Goal: Task Accomplishment & Management: Manage account settings

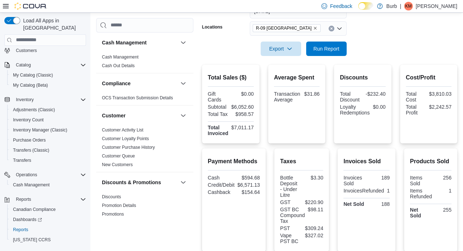
scroll to position [98, 0]
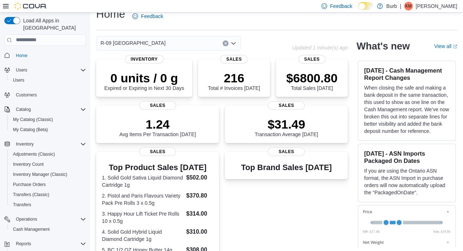
scroll to position [33, 0]
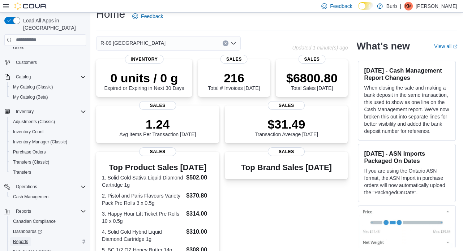
click at [26, 239] on span "Reports" at bounding box center [20, 242] width 15 height 6
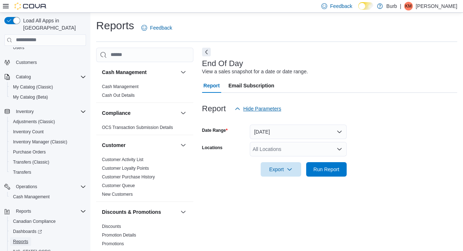
scroll to position [5, 0]
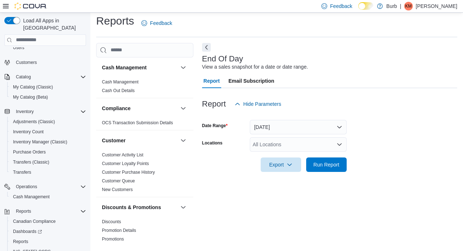
click at [296, 142] on div "All Locations" at bounding box center [298, 144] width 97 height 14
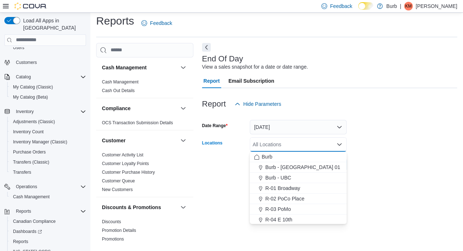
click at [296, 142] on div "All Locations" at bounding box center [298, 144] width 97 height 14
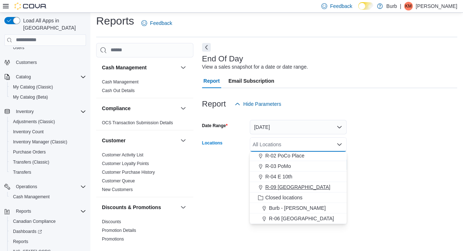
click at [285, 186] on span "R-09 [GEOGRAPHIC_DATA]" at bounding box center [297, 187] width 65 height 7
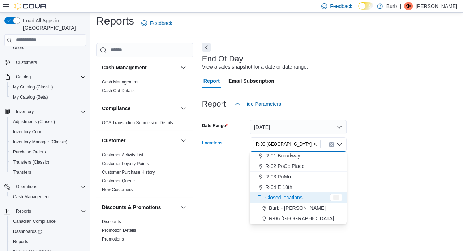
scroll to position [33, 0]
click at [374, 162] on form "Date Range Today Locations R-09 Tuscany Village Combo box. Selected. R-09 Tusca…" at bounding box center [329, 141] width 255 height 61
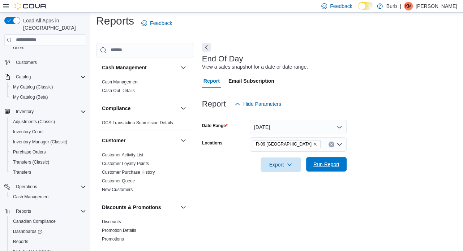
click at [333, 161] on span "Run Report" at bounding box center [327, 164] width 32 height 14
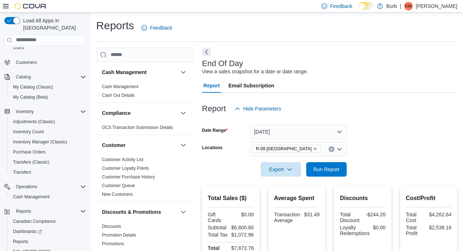
scroll to position [17, 0]
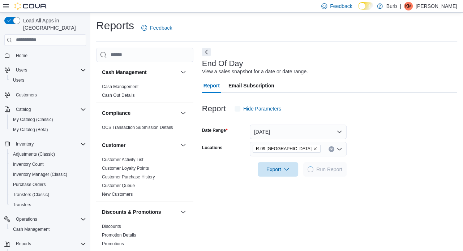
scroll to position [5, 0]
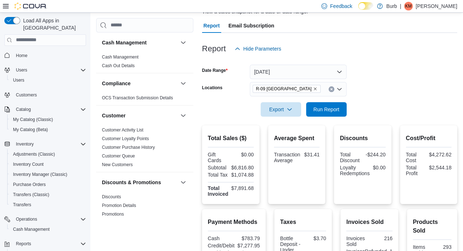
scroll to position [63, 0]
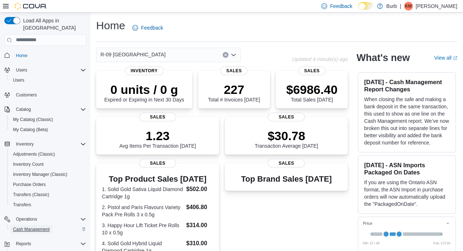
click at [29, 225] on span "Cash Management" at bounding box center [31, 229] width 37 height 9
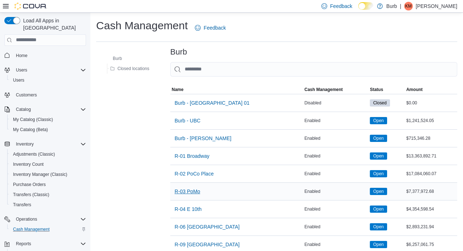
scroll to position [13, 0]
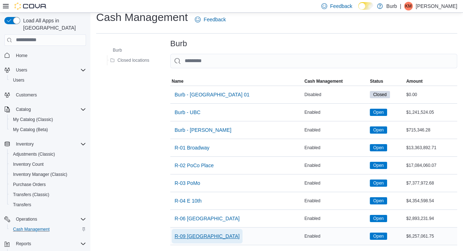
click at [195, 234] on span "R-09 [GEOGRAPHIC_DATA]" at bounding box center [207, 236] width 65 height 7
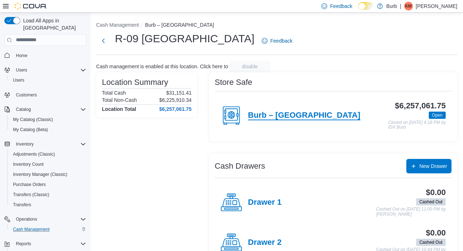
click at [285, 117] on h4 "Burb – Tuscany Village" at bounding box center [304, 115] width 112 height 9
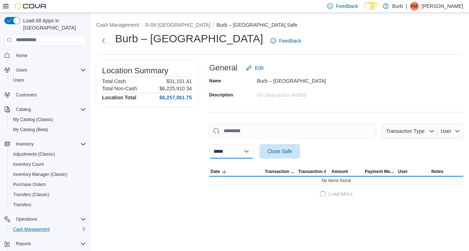
click at [243, 154] on select "**********" at bounding box center [231, 151] width 44 height 14
select select "**********"
click at [209, 144] on select "**********" at bounding box center [231, 151] width 44 height 14
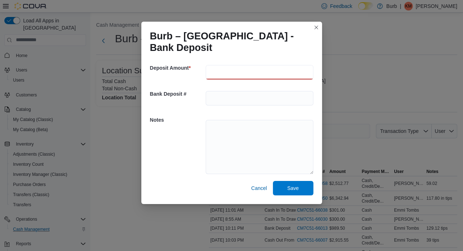
click at [218, 75] on input "number" at bounding box center [260, 72] width 108 height 14
type input "******"
click at [212, 94] on input "text" at bounding box center [260, 98] width 108 height 14
type input "********"
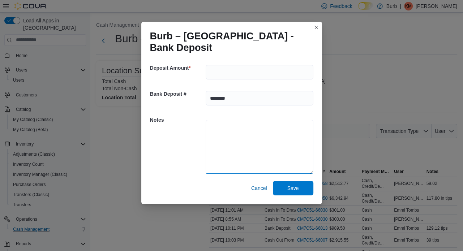
click at [217, 126] on textarea at bounding box center [260, 147] width 108 height 54
type textarea "*"
type textarea "**********"
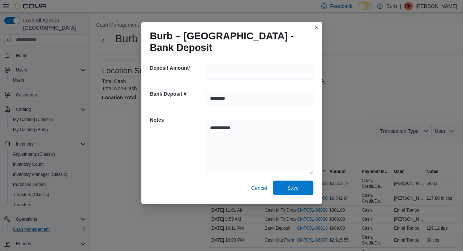
click at [296, 195] on span "Save" at bounding box center [293, 188] width 32 height 14
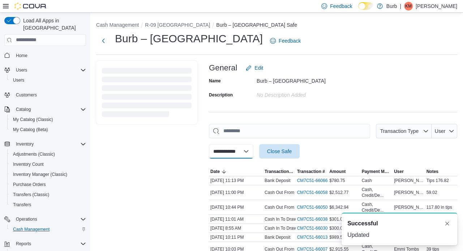
select select
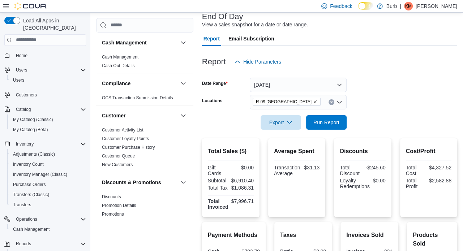
scroll to position [48, 0]
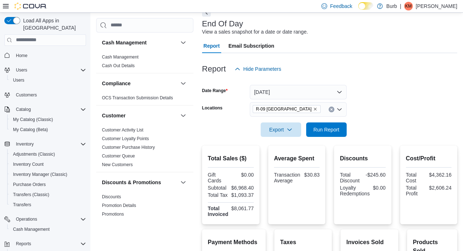
scroll to position [39, 0]
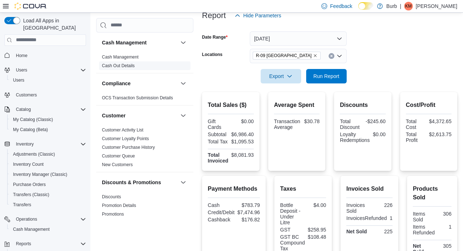
scroll to position [94, 0]
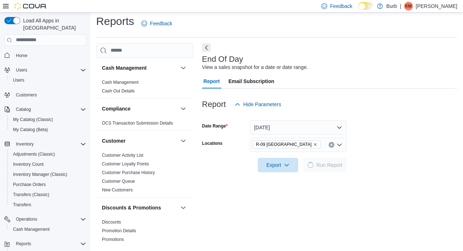
scroll to position [5, 0]
